Goal: Transaction & Acquisition: Purchase product/service

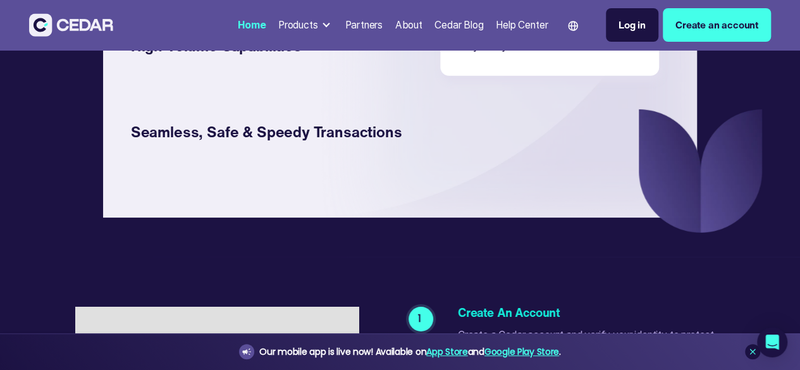
scroll to position [2023, 0]
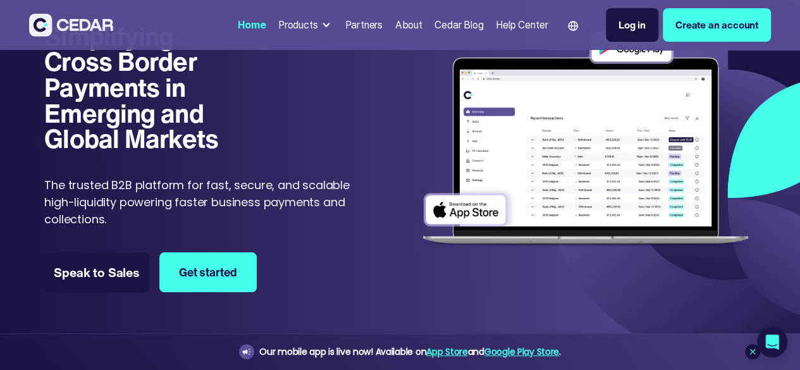
scroll to position [0, 0]
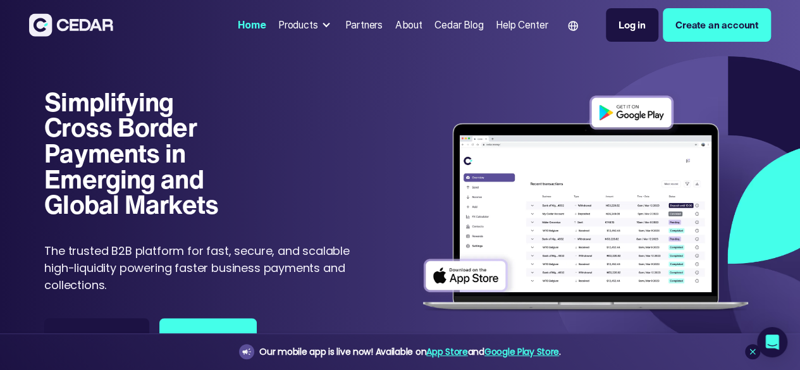
click at [278, 32] on div "Products" at bounding box center [298, 25] width 40 height 15
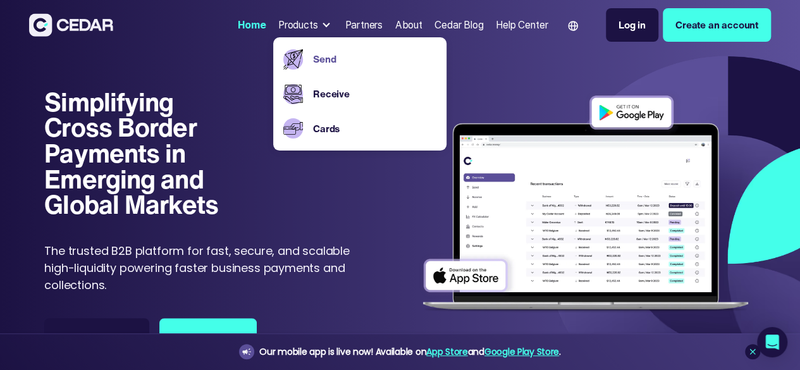
click at [313, 66] on link "Send" at bounding box center [374, 59] width 123 height 15
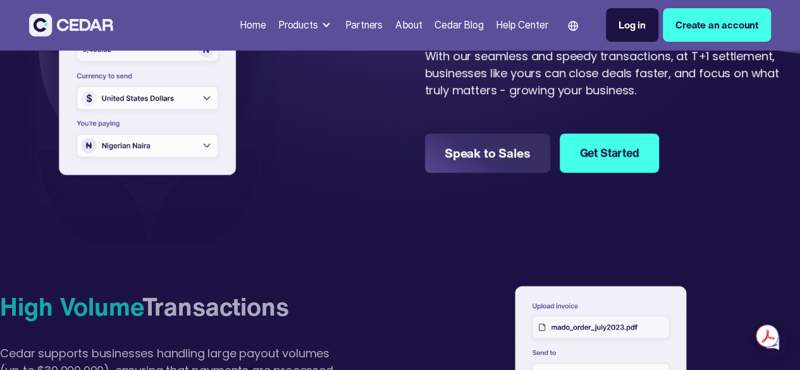
scroll to position [373, 0]
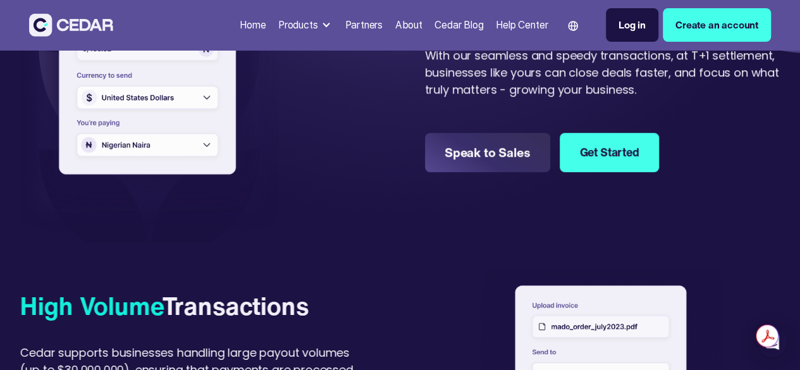
click at [271, 142] on img at bounding box center [149, 92] width 258 height 249
click at [278, 217] on img at bounding box center [149, 92] width 258 height 249
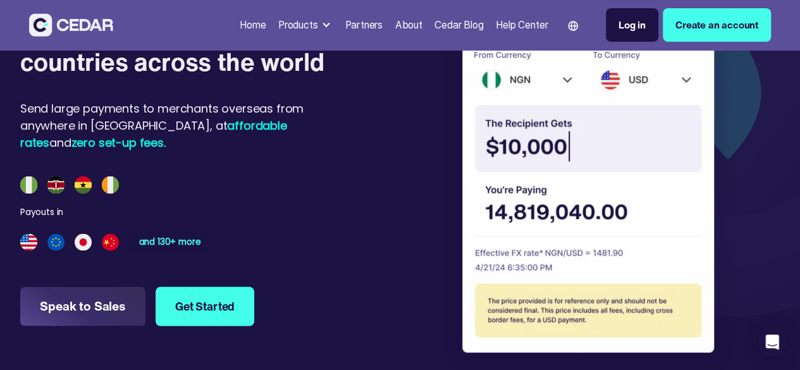
scroll to position [885, 0]
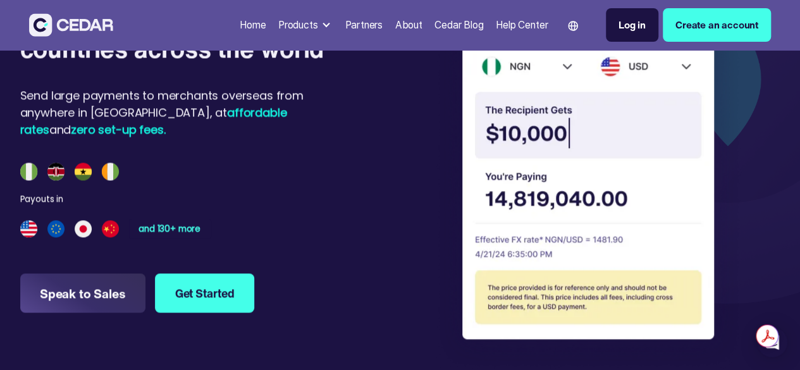
click at [576, 203] on img at bounding box center [583, 176] width 317 height 387
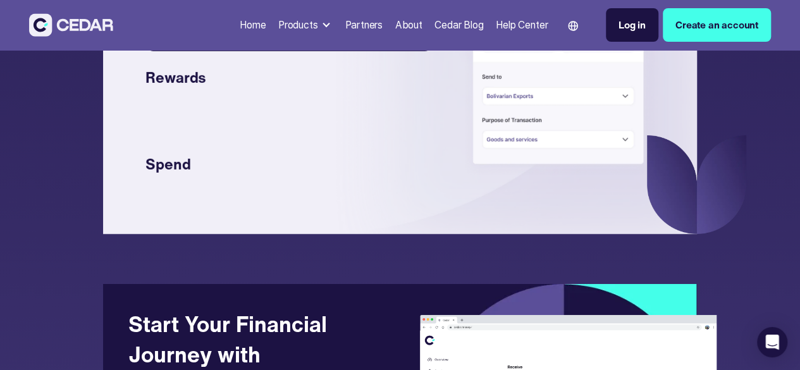
scroll to position [2206, 0]
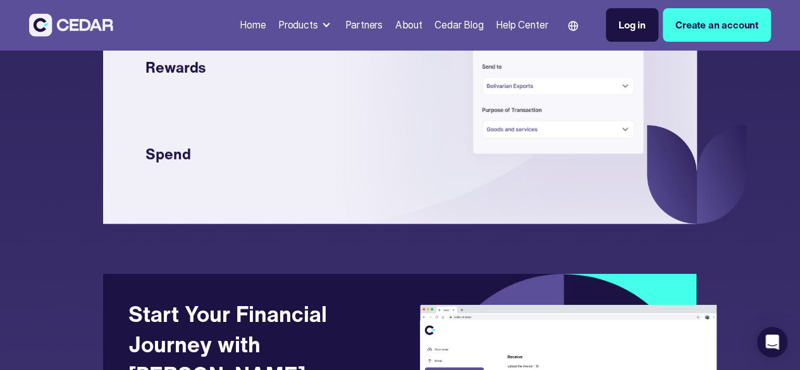
click at [523, 165] on img at bounding box center [560, 45] width 190 height 240
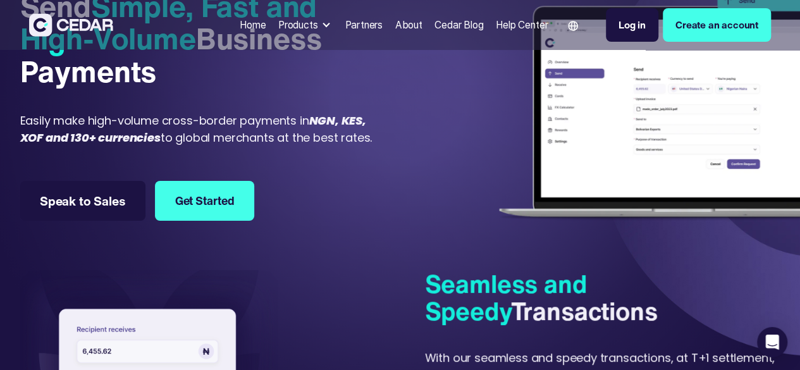
scroll to position [0, 0]
